Goal: Task Accomplishment & Management: Manage account settings

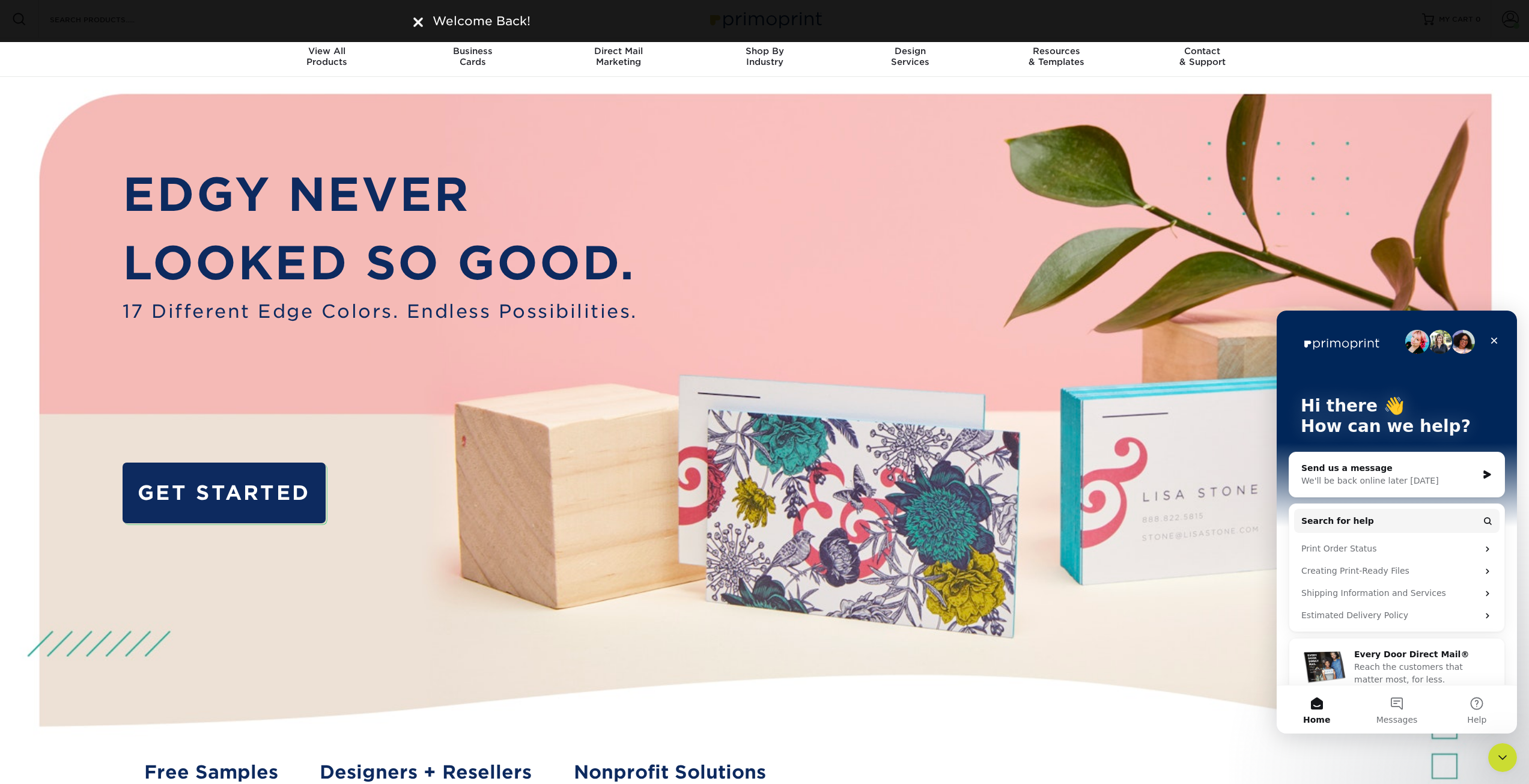
click at [419, 26] on img at bounding box center [418, 22] width 10 height 10
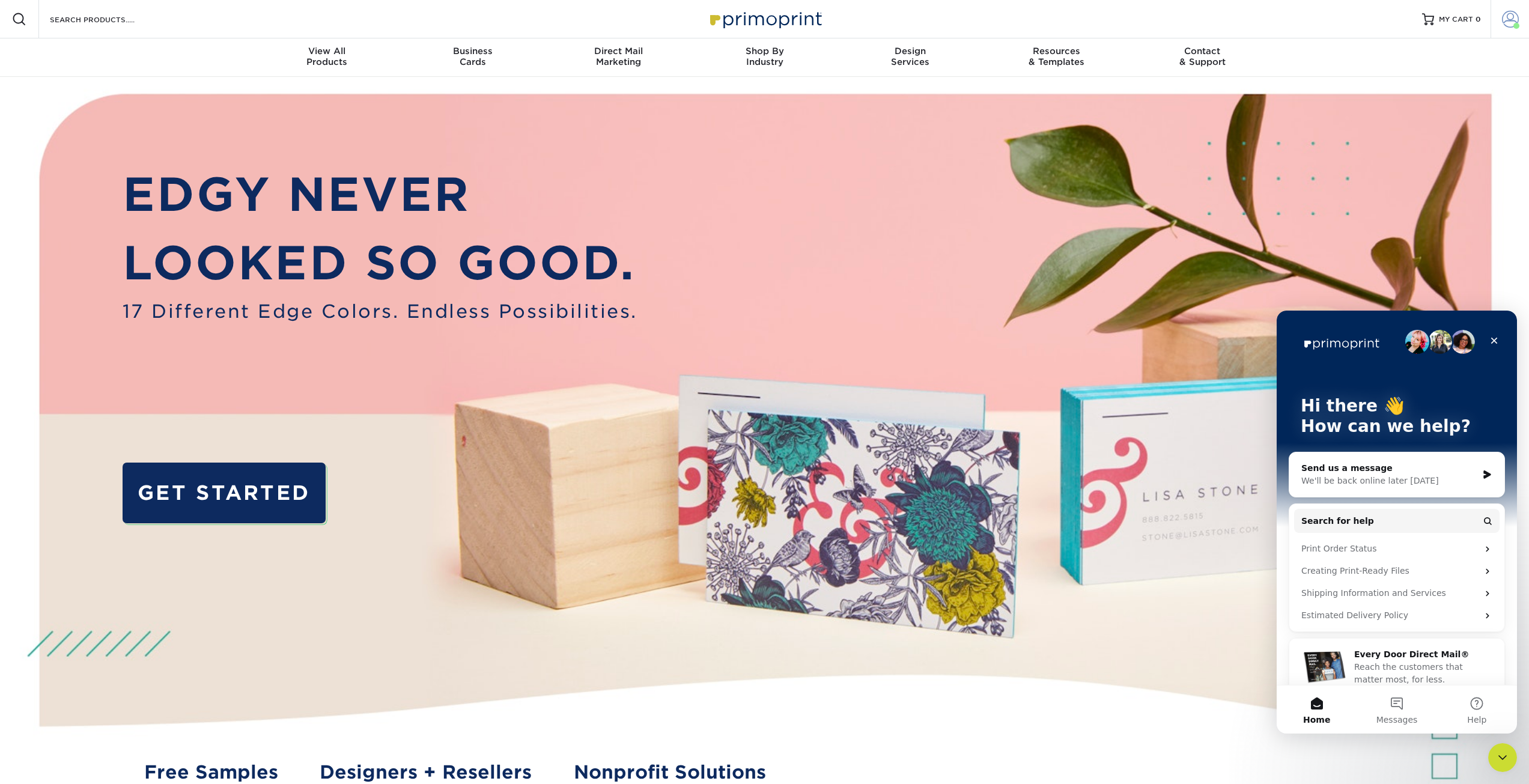
click at [1503, 19] on span at bounding box center [1510, 19] width 17 height 17
click at [1396, 143] on link "Logout" at bounding box center [1440, 147] width 151 height 14
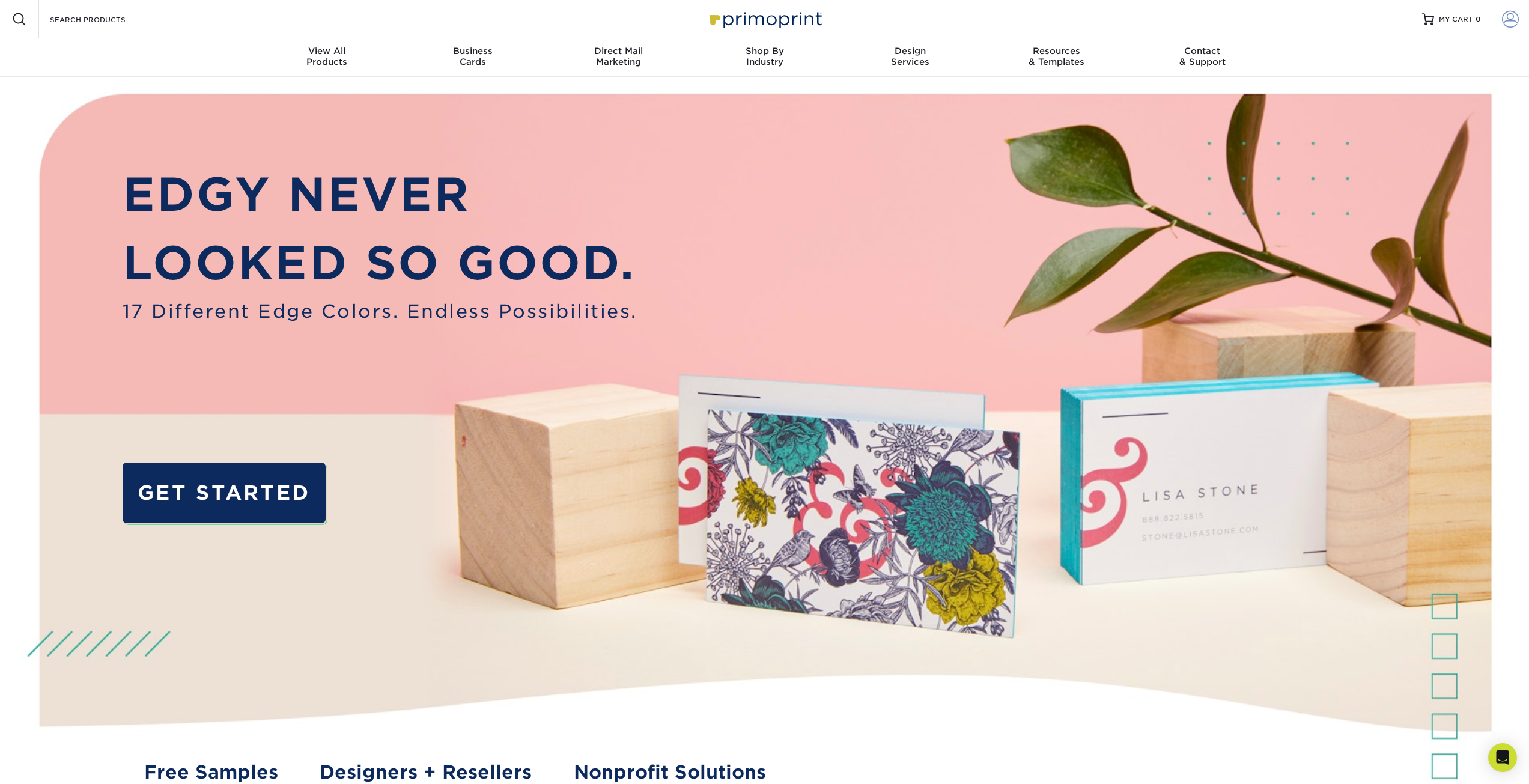
click at [1491, 15] on link "Account" at bounding box center [1509, 19] width 39 height 39
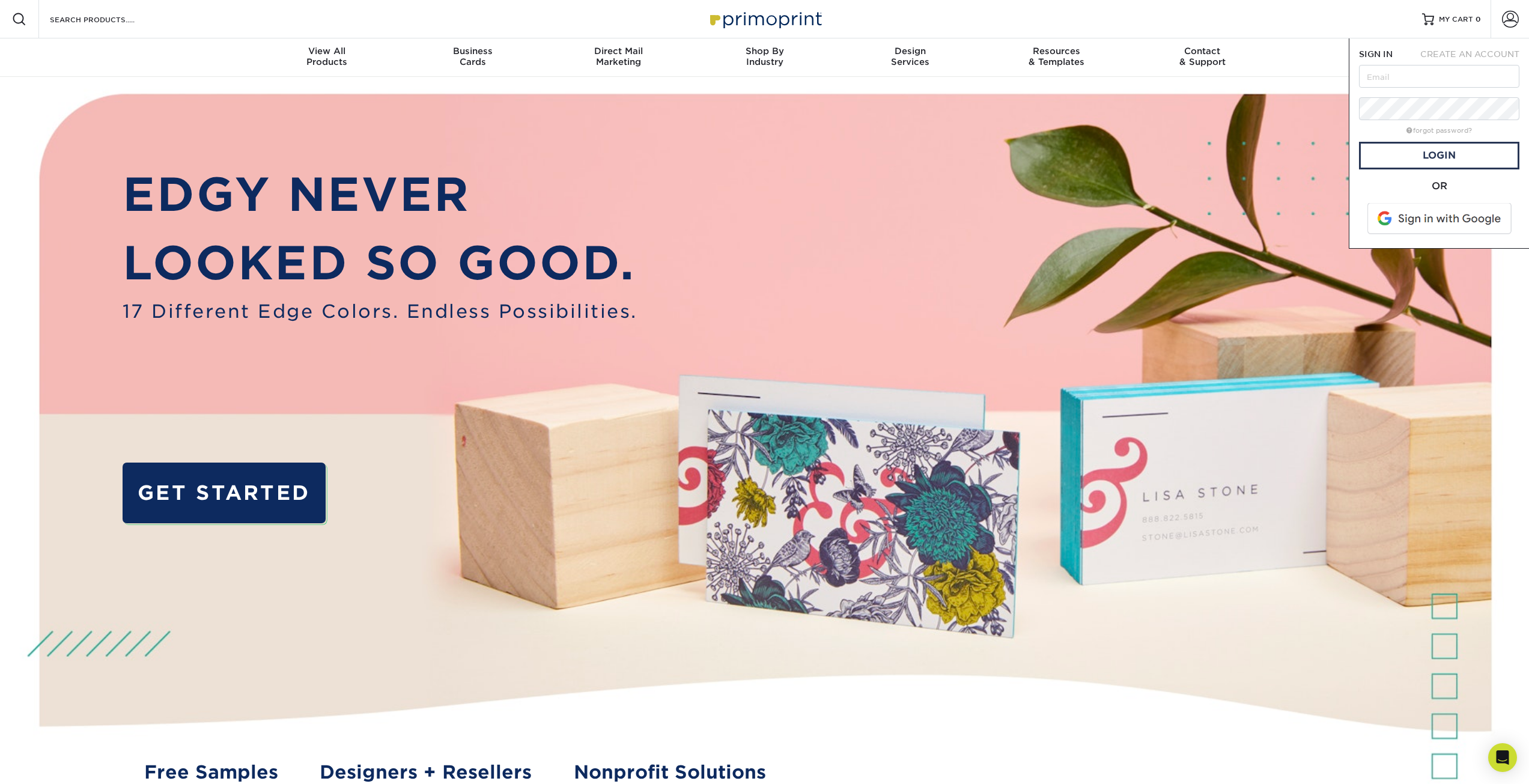
click at [1407, 214] on span at bounding box center [1441, 218] width 153 height 31
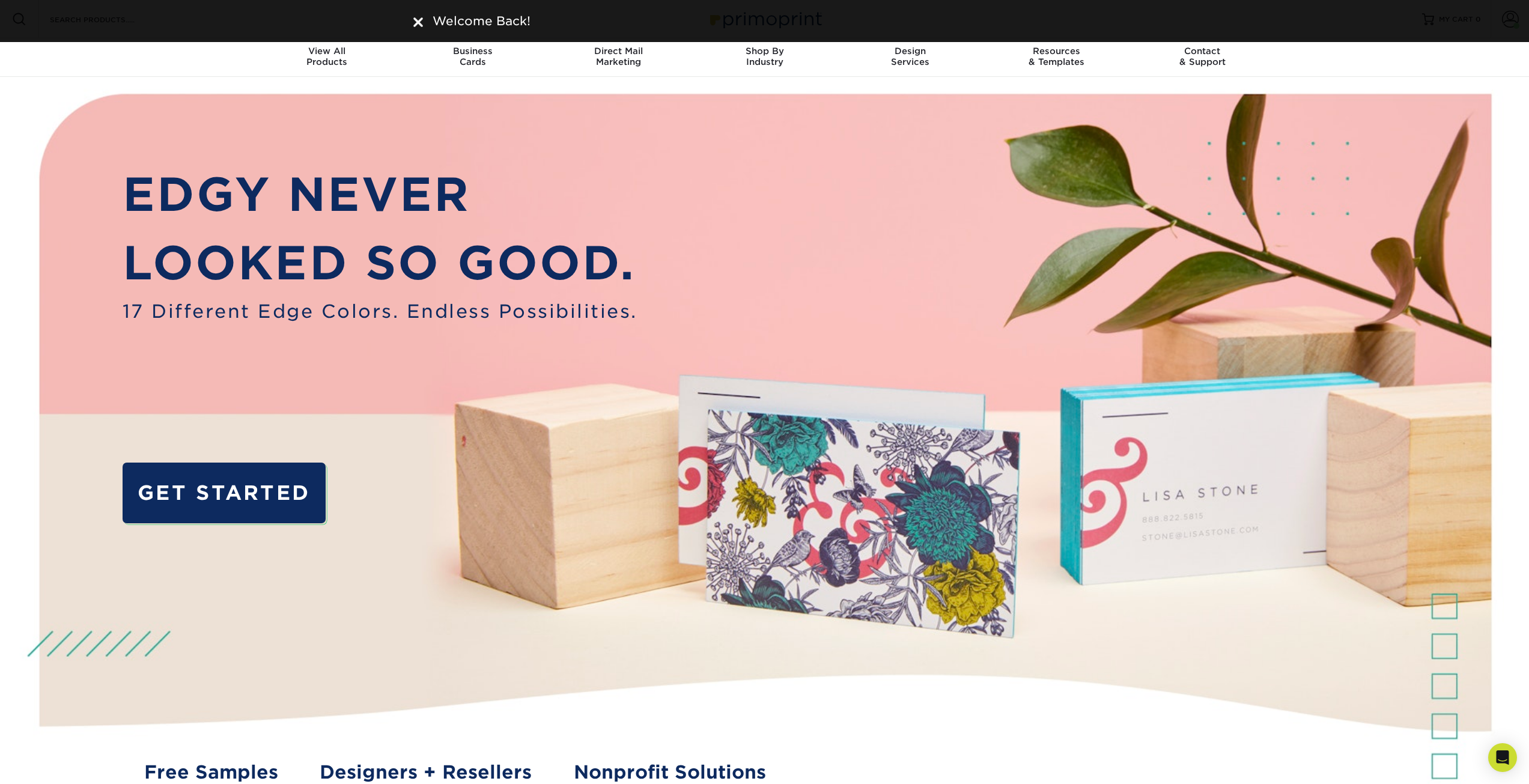
click at [406, 27] on div "Welcome Back!" at bounding box center [764, 21] width 721 height 18
click at [419, 23] on img at bounding box center [418, 22] width 10 height 10
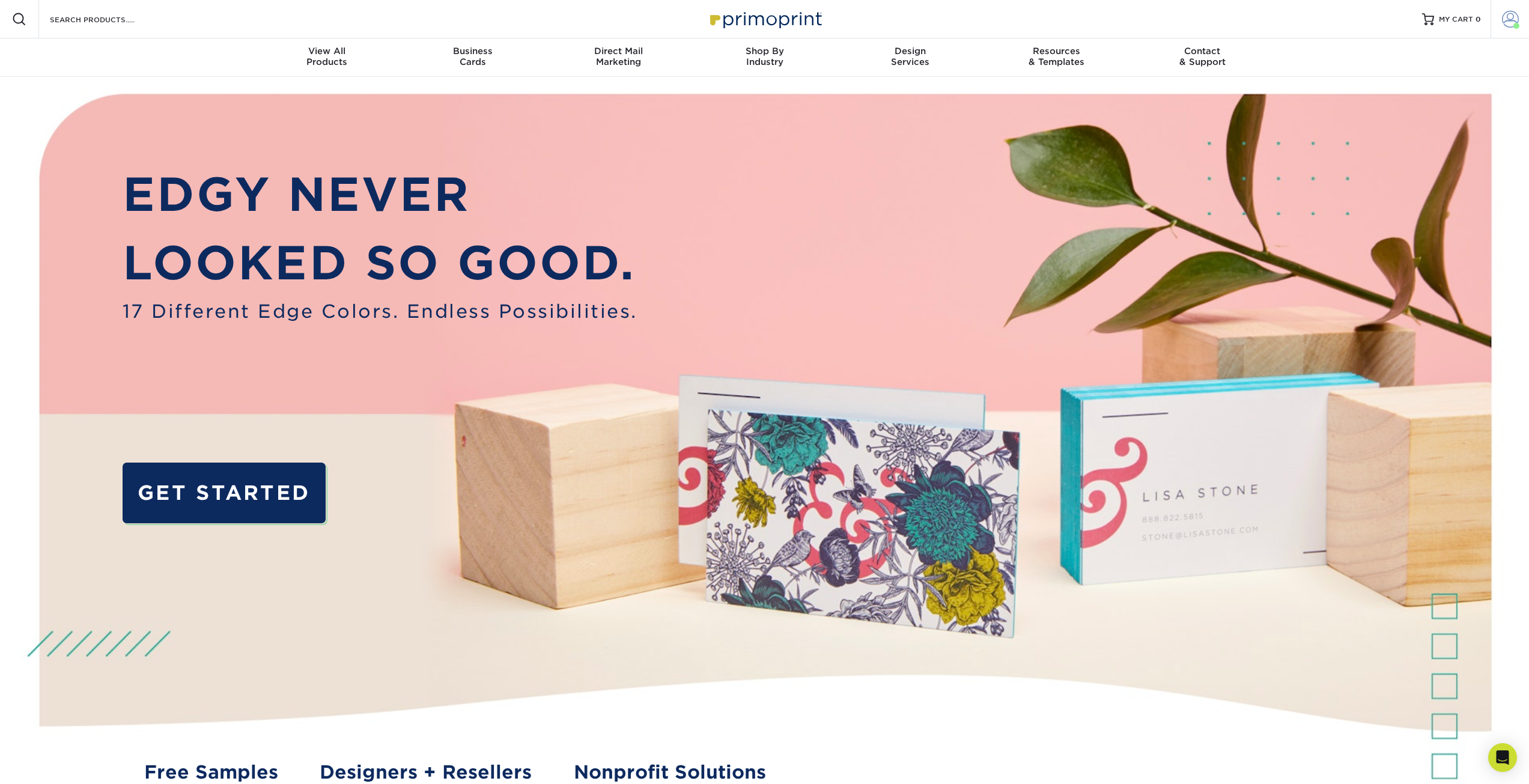
click at [1520, 13] on link "Account" at bounding box center [1509, 19] width 39 height 39
click at [1391, 152] on link "Logout" at bounding box center [1440, 147] width 151 height 14
click at [1508, 25] on span at bounding box center [1510, 19] width 17 height 17
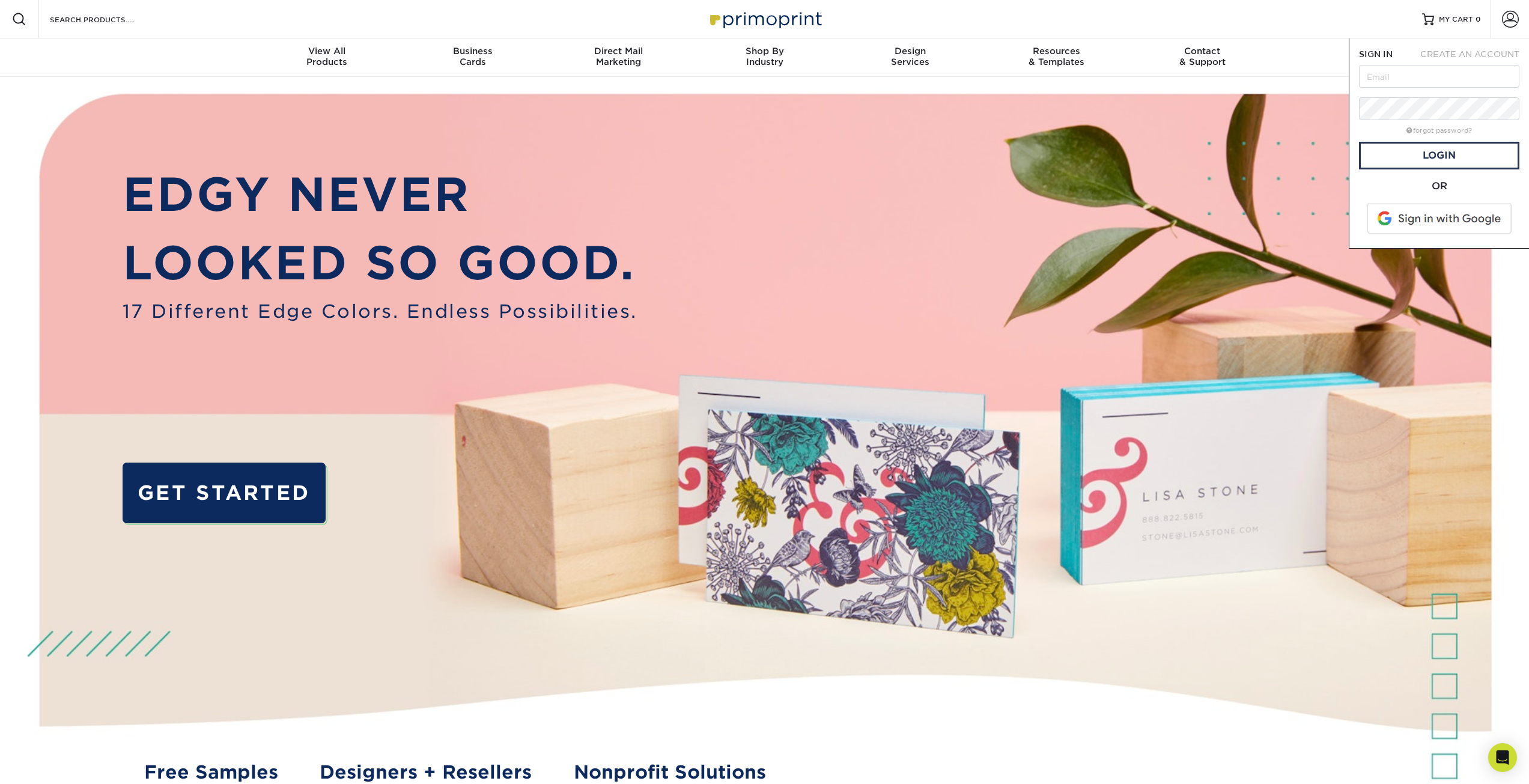
click at [1435, 59] on div "CREATE AN ACCOUNT" at bounding box center [1469, 54] width 119 height 12
click at [1425, 211] on span at bounding box center [1441, 218] width 153 height 31
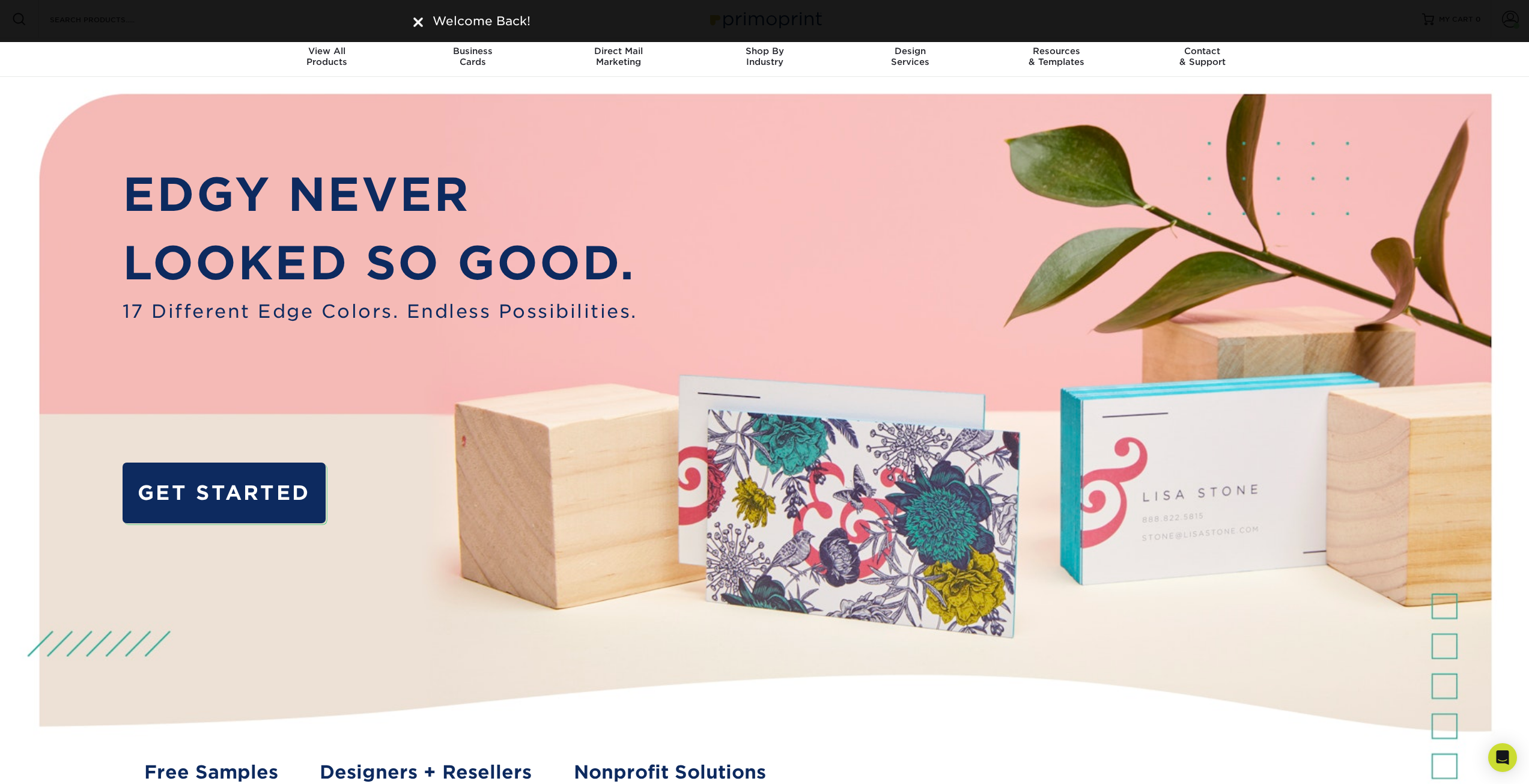
click at [1508, 52] on nav "Resources Menu Search Products Account Welcome, Account Dashboard Active Orders…" at bounding box center [764, 39] width 1529 height 77
click at [417, 21] on img at bounding box center [418, 22] width 10 height 10
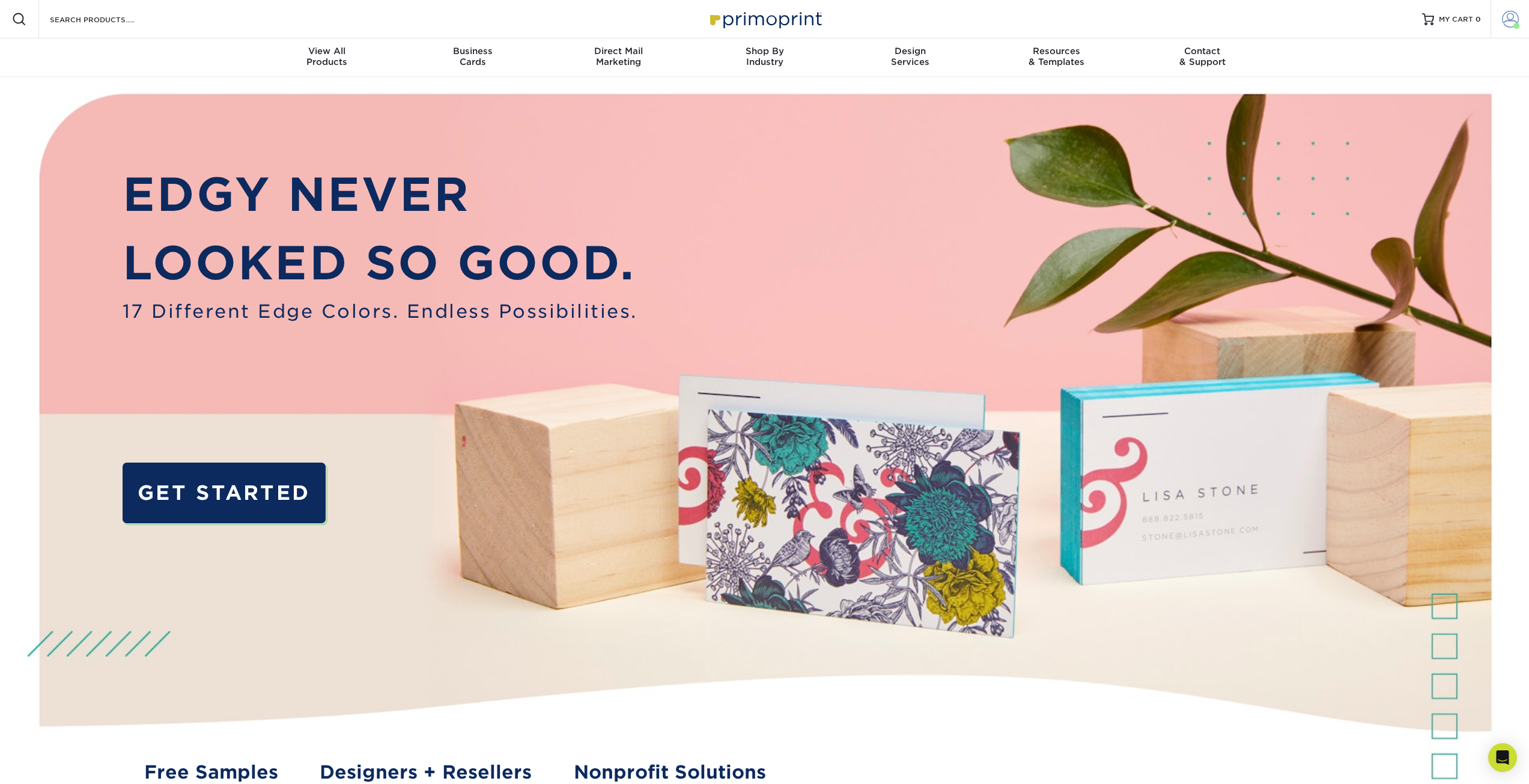
click at [1511, 19] on span at bounding box center [1510, 19] width 17 height 17
click at [1391, 140] on link "Logout" at bounding box center [1440, 147] width 151 height 14
drag, startPoint x: 1510, startPoint y: 21, endPoint x: 1493, endPoint y: 54, distance: 37.1
click at [1510, 23] on span at bounding box center [1510, 19] width 17 height 17
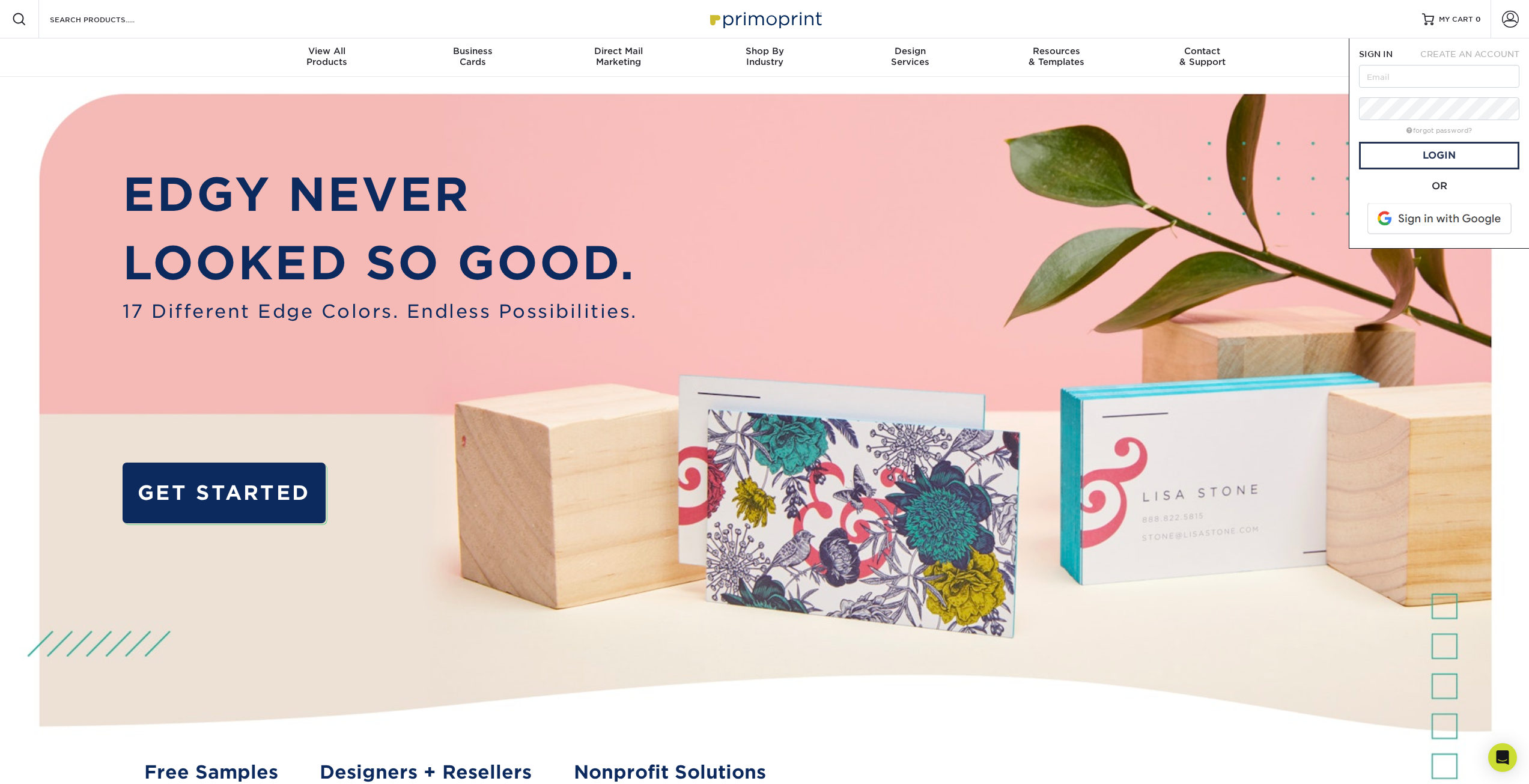
click at [1461, 224] on span at bounding box center [1441, 218] width 153 height 31
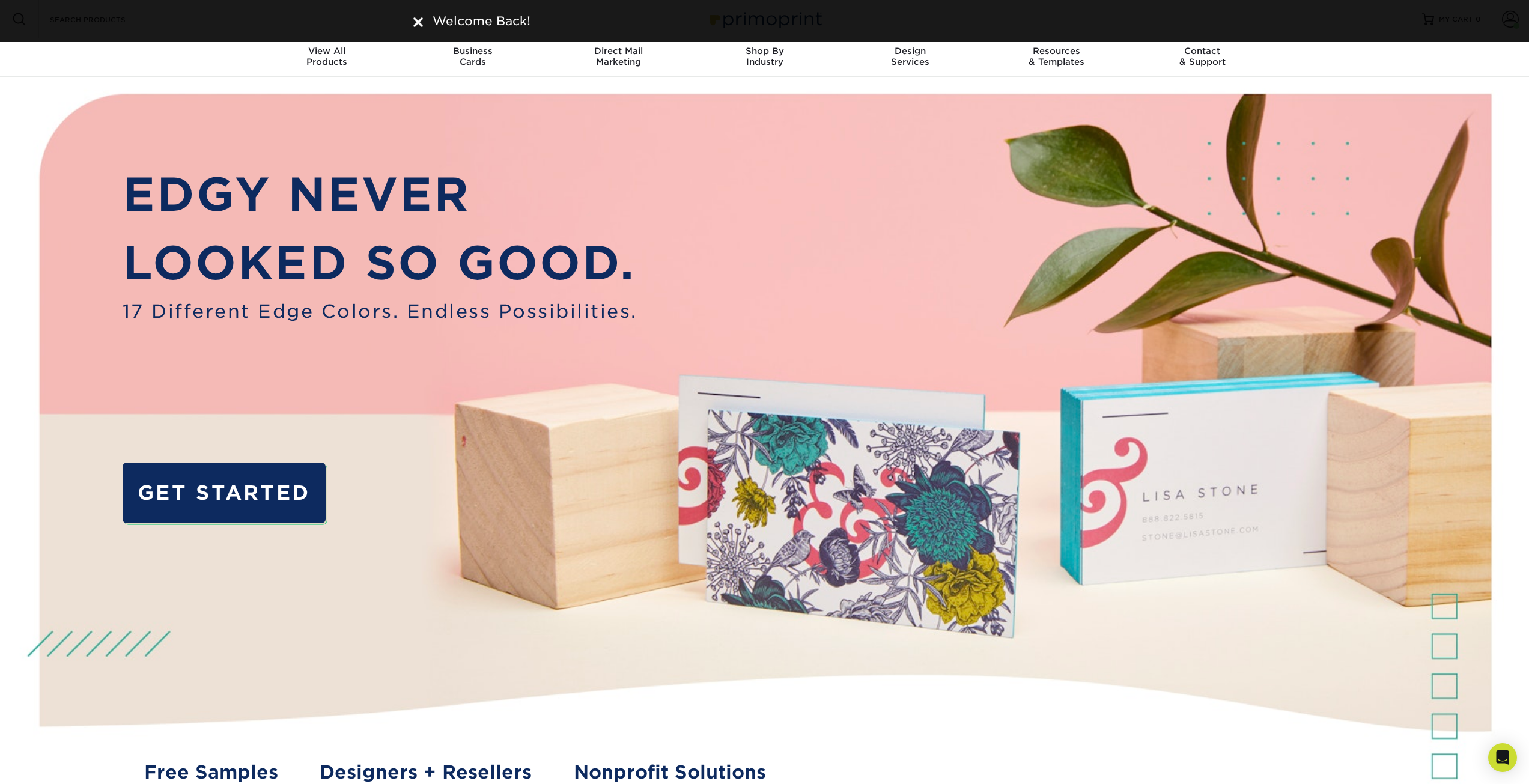
click at [1498, 86] on img at bounding box center [764, 455] width 1514 height 757
click at [1508, 23] on div "Welcome Back!" at bounding box center [764, 21] width 1529 height 42
click at [1422, 66] on nav "Resources Menu Search Products Account Welcome, Account Dashboard Active Orders…" at bounding box center [764, 39] width 1529 height 77
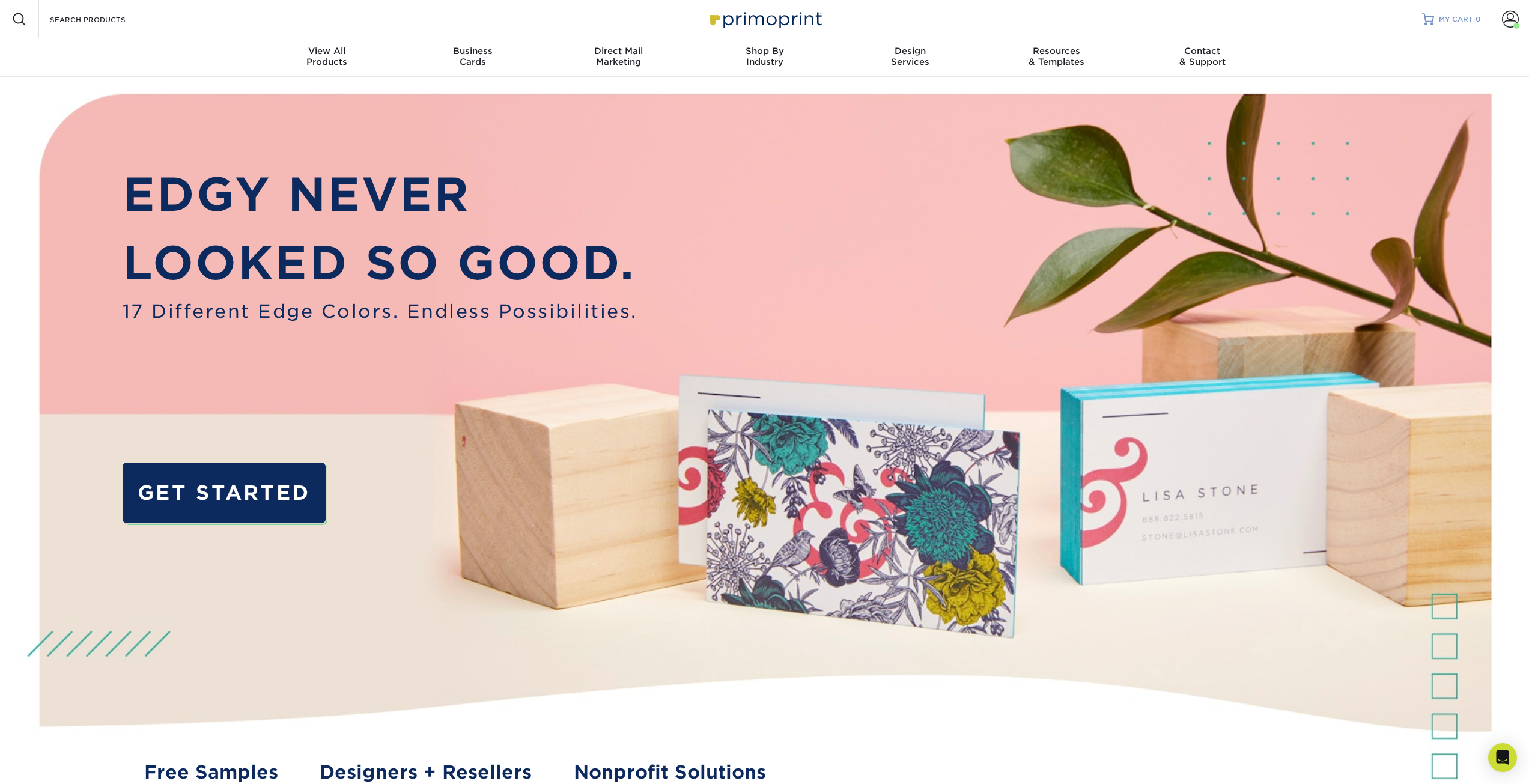
click at [1462, 18] on span "MY CART" at bounding box center [1456, 20] width 34 height 11
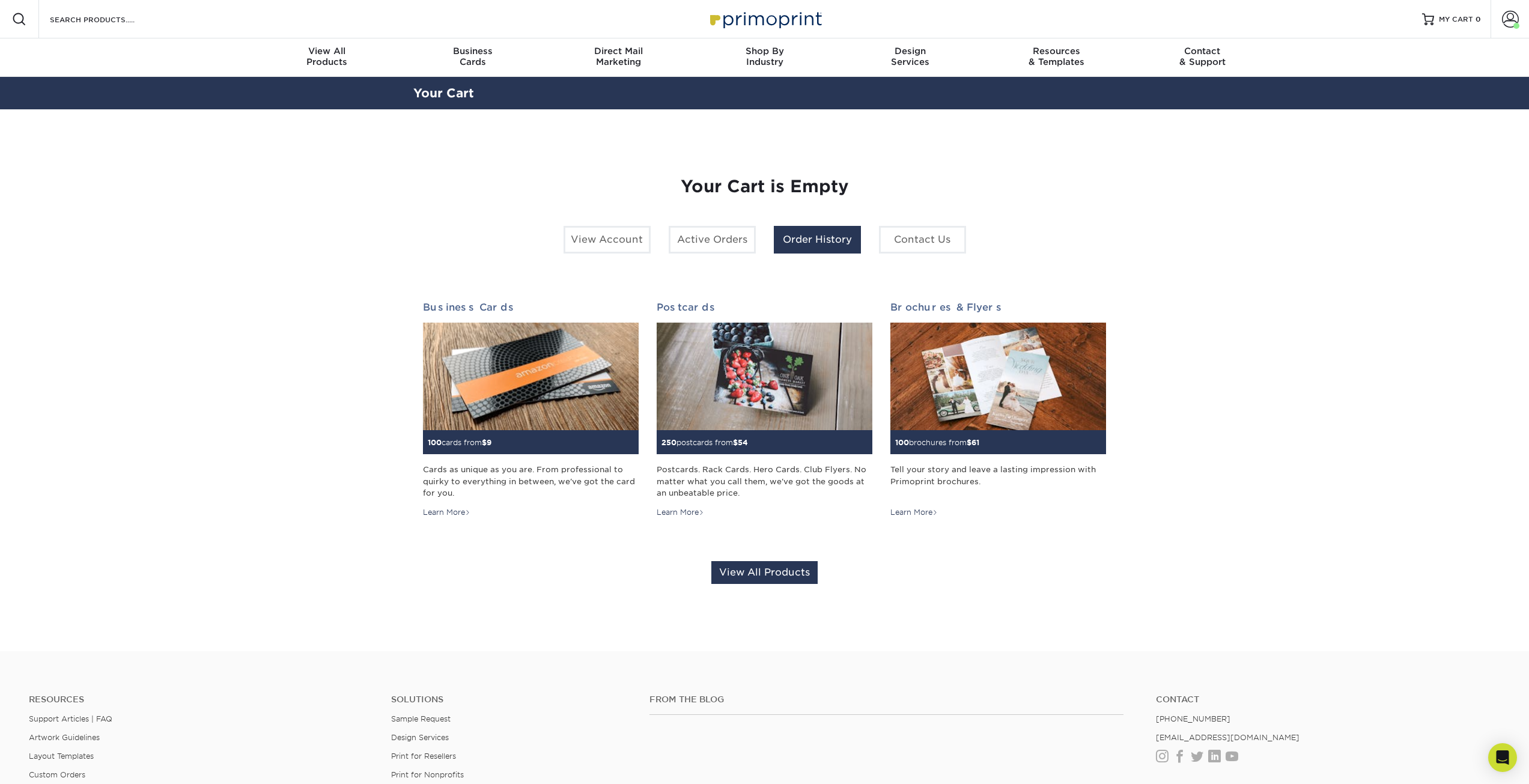
click at [809, 236] on link "Order History" at bounding box center [817, 239] width 87 height 28
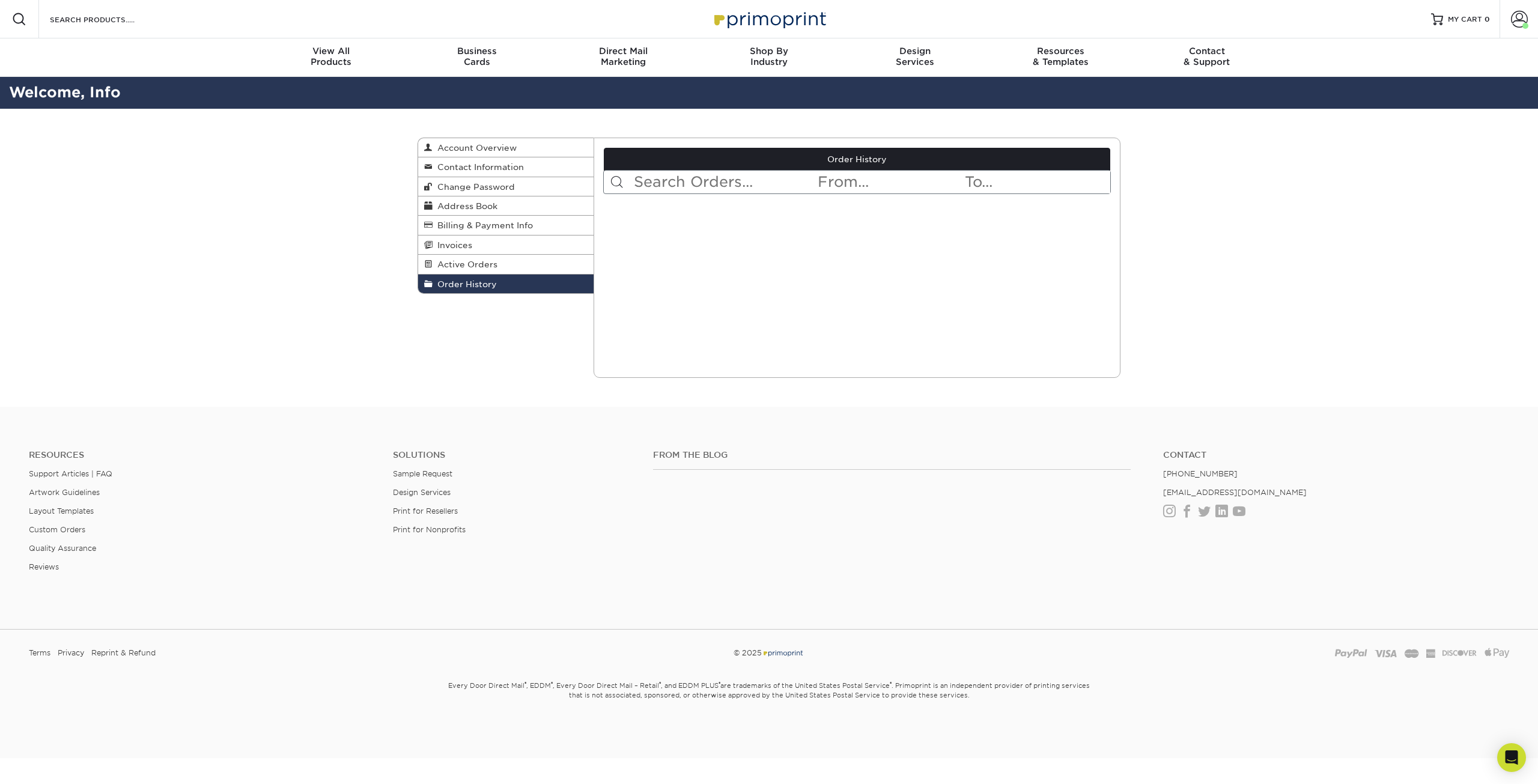
click at [504, 276] on link "Order History" at bounding box center [506, 283] width 175 height 19
click at [545, 151] on link "Account Overview" at bounding box center [506, 147] width 175 height 19
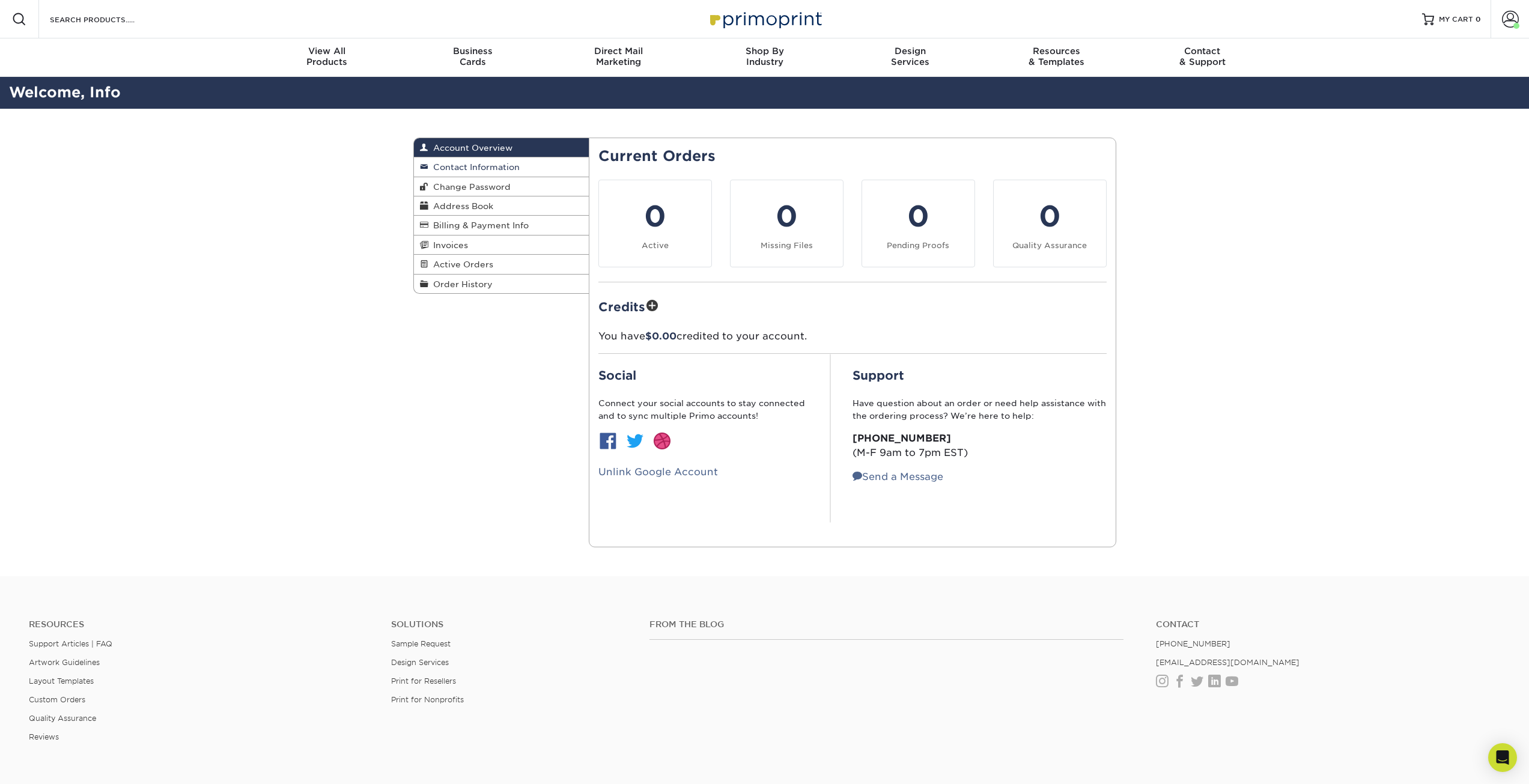
click at [533, 165] on link "Contact Information" at bounding box center [502, 166] width 175 height 19
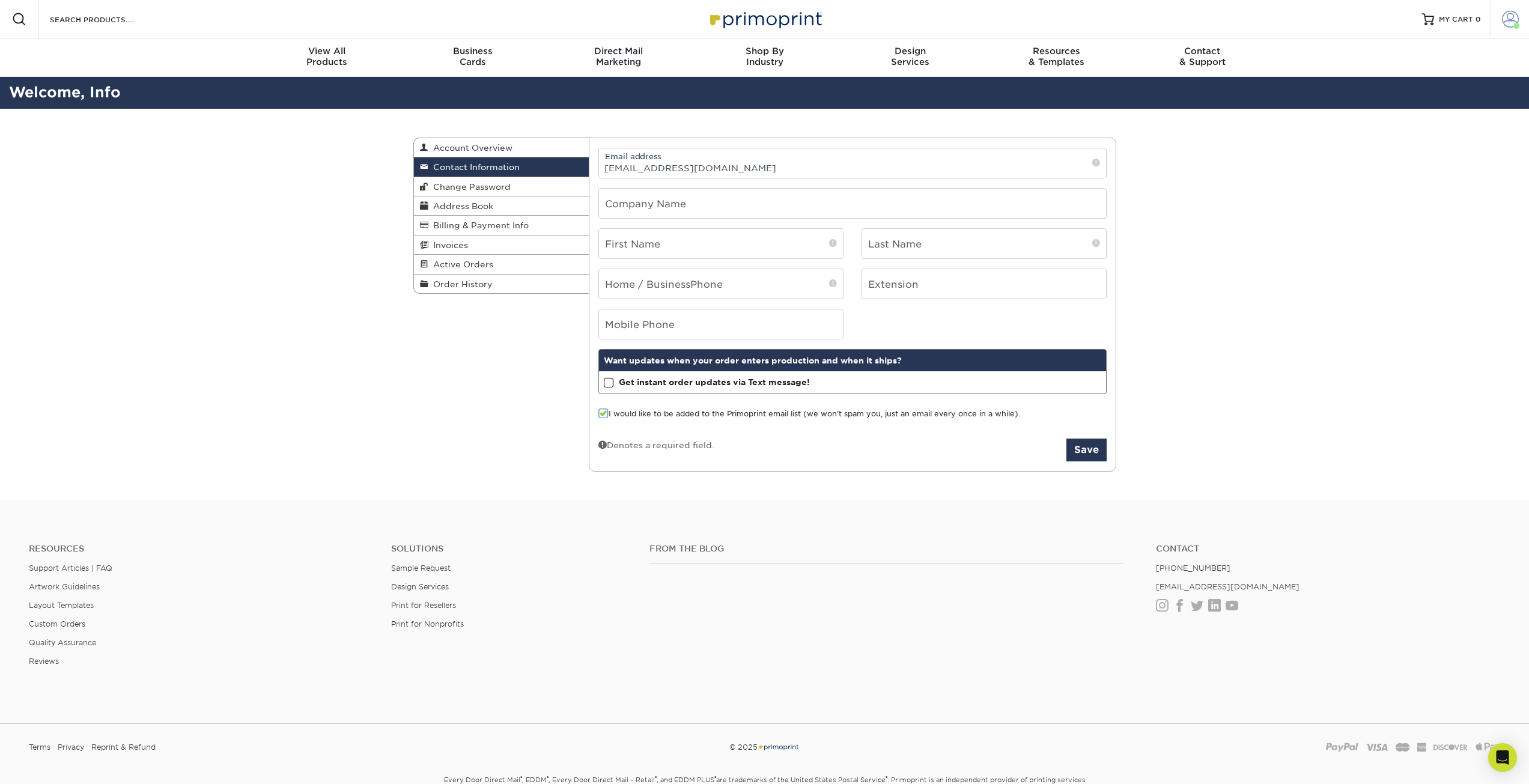
click at [1521, 11] on link "Account" at bounding box center [1509, 19] width 39 height 39
click at [1409, 143] on span at bounding box center [1411, 147] width 10 height 10
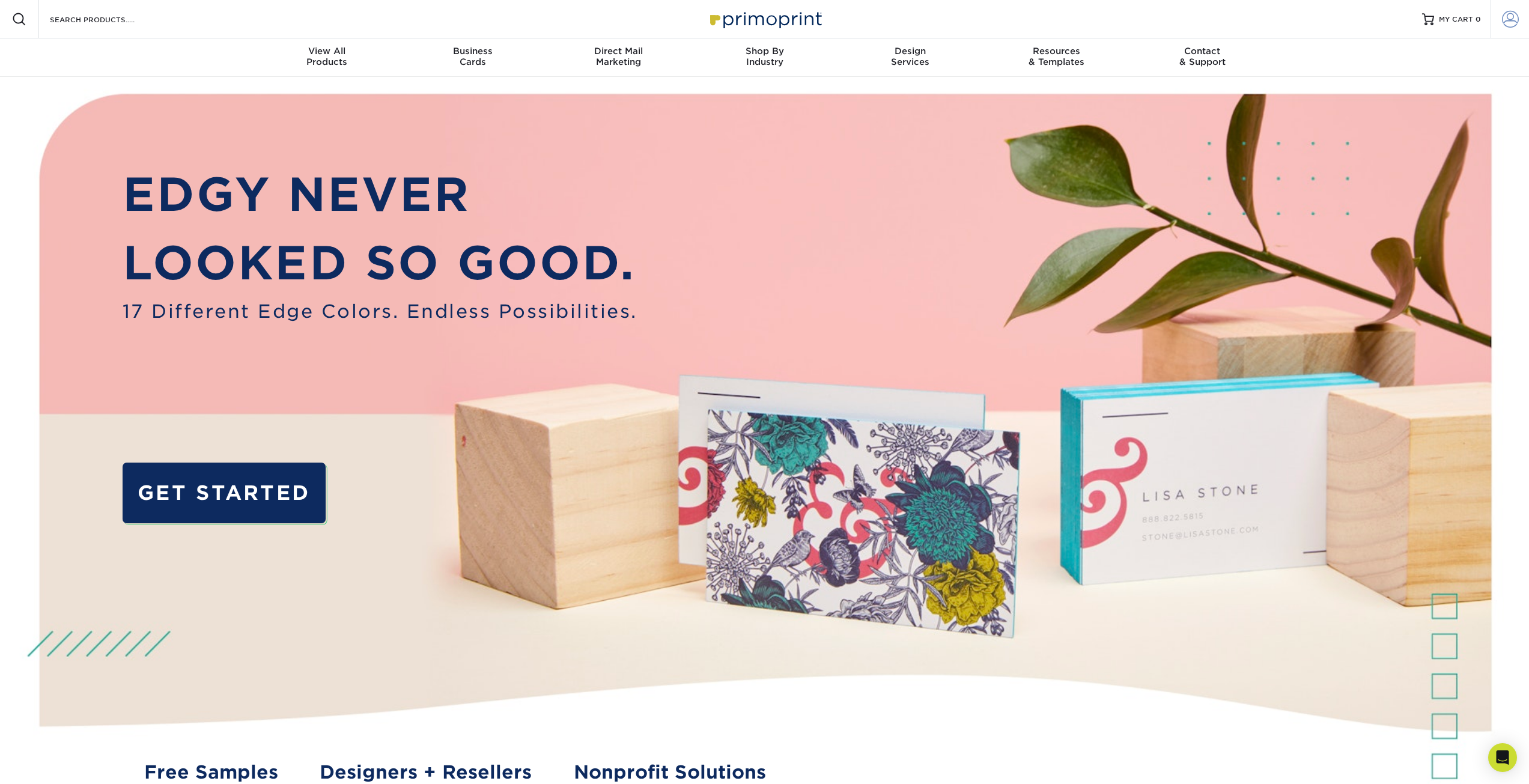
click at [1499, 31] on link "Account" at bounding box center [1509, 19] width 39 height 39
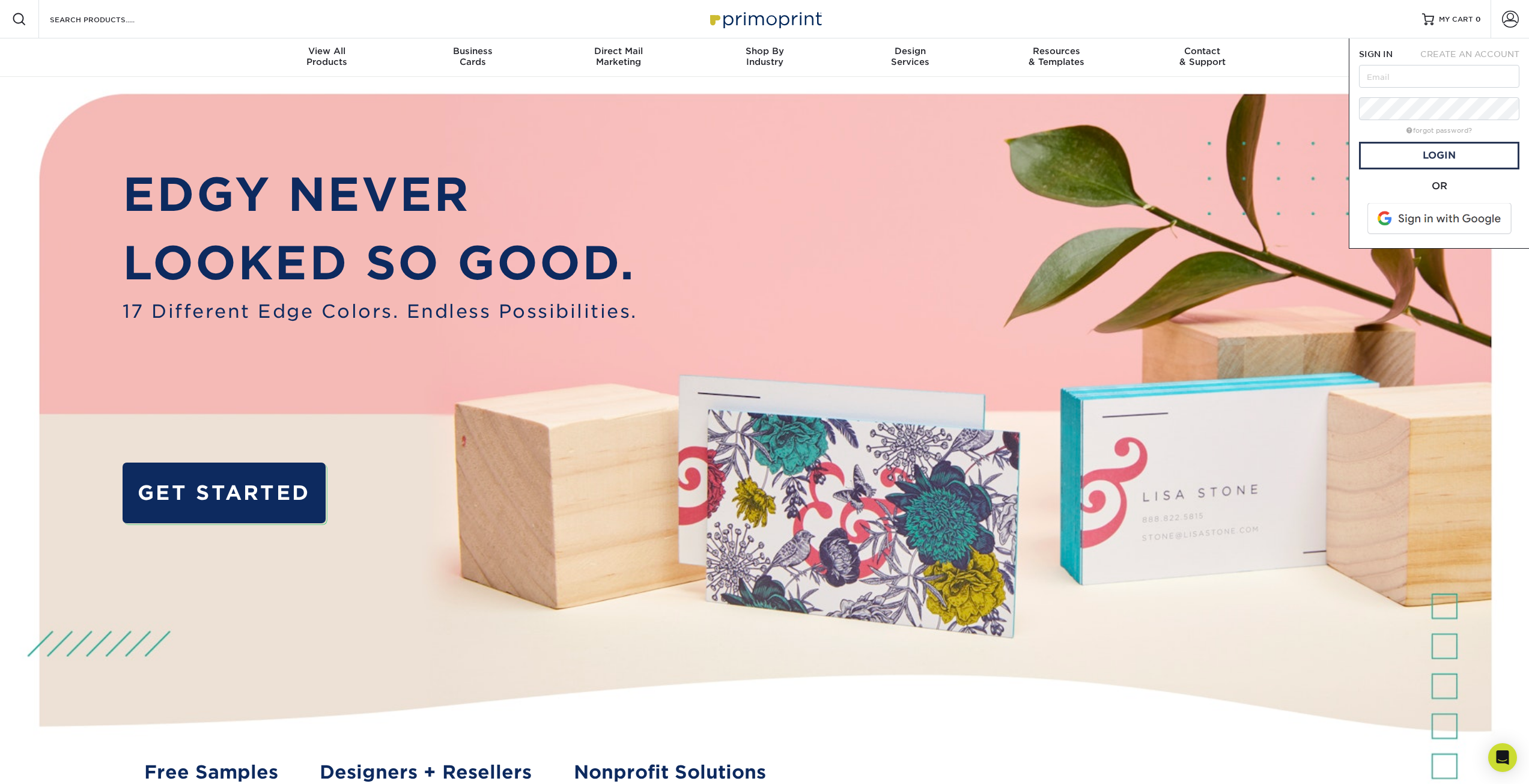
click at [1422, 227] on span at bounding box center [1441, 218] width 153 height 31
